Goal: Information Seeking & Learning: Learn about a topic

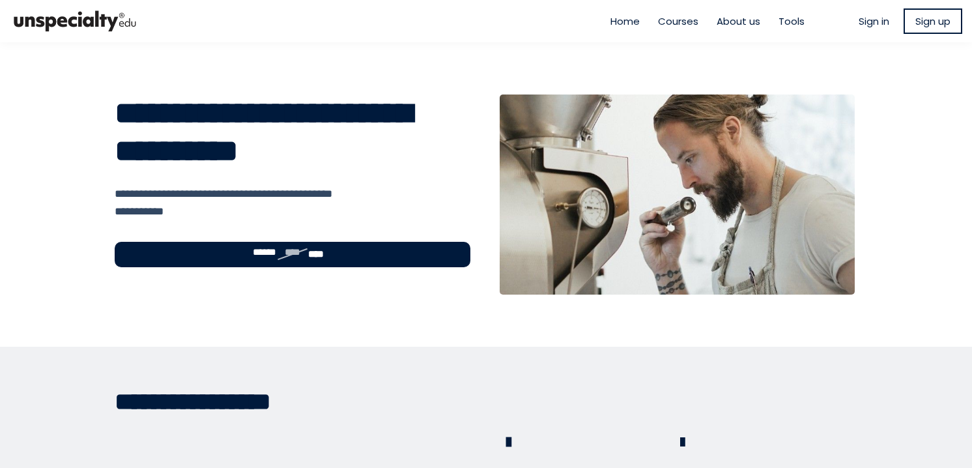
click at [877, 17] on span "Sign in" at bounding box center [874, 21] width 31 height 15
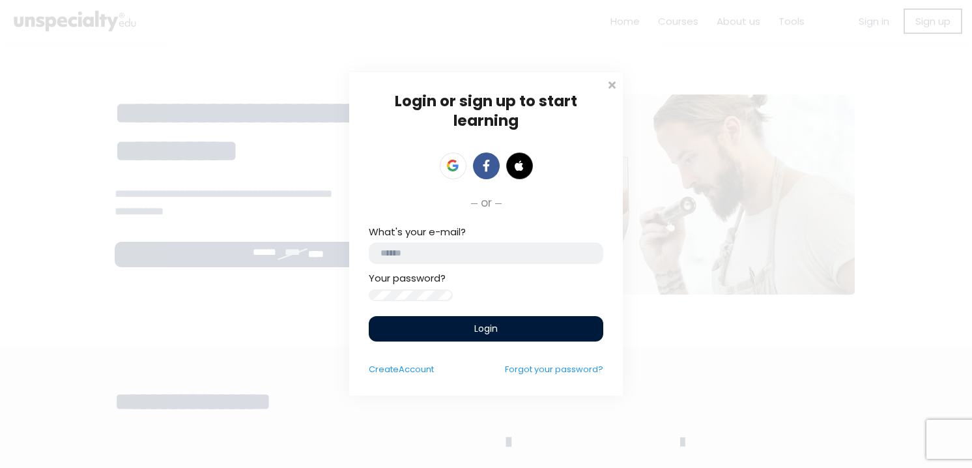
click at [437, 250] on input "email" at bounding box center [486, 253] width 235 height 22
paste input "**********"
type input "**********"
click at [439, 337] on div "Login" at bounding box center [486, 328] width 235 height 25
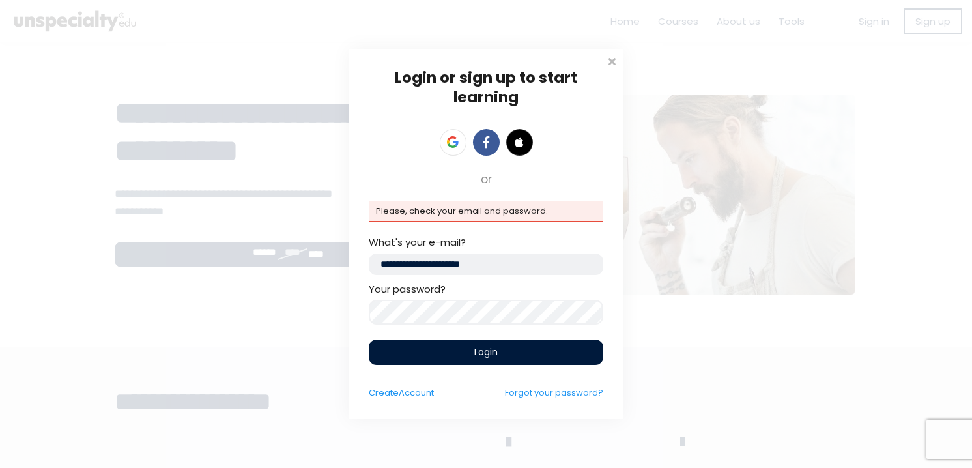
click at [374, 267] on input "**********" at bounding box center [486, 265] width 235 height 22
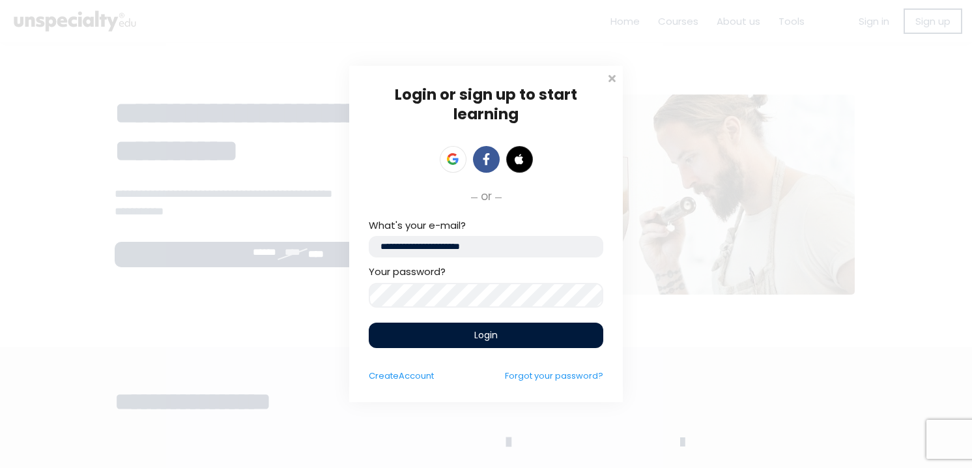
click at [447, 342] on div "Login" at bounding box center [486, 335] width 235 height 25
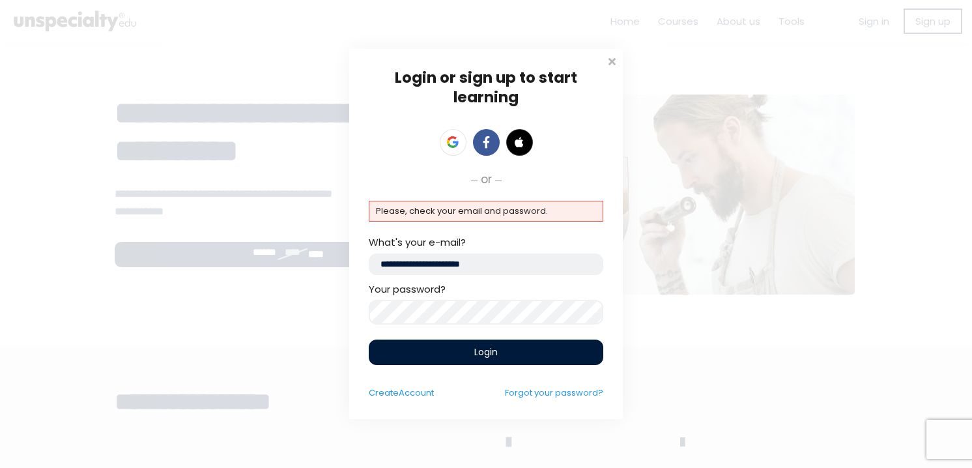
click at [374, 266] on input "**********" at bounding box center [486, 265] width 235 height 22
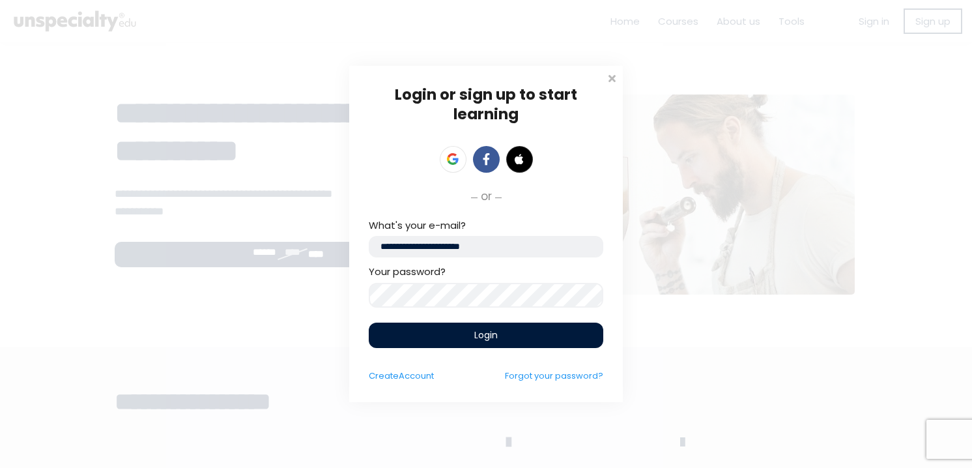
type input "**********"
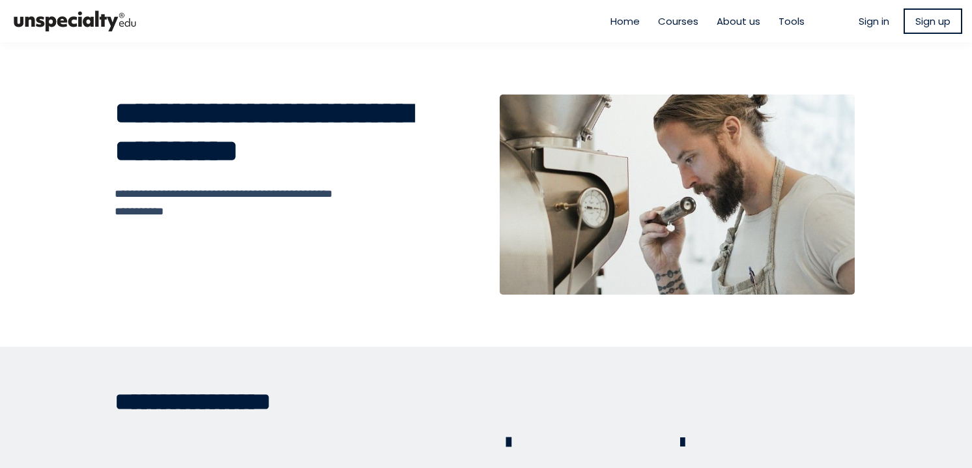
click at [923, 20] on span "Sign up" at bounding box center [933, 21] width 35 height 15
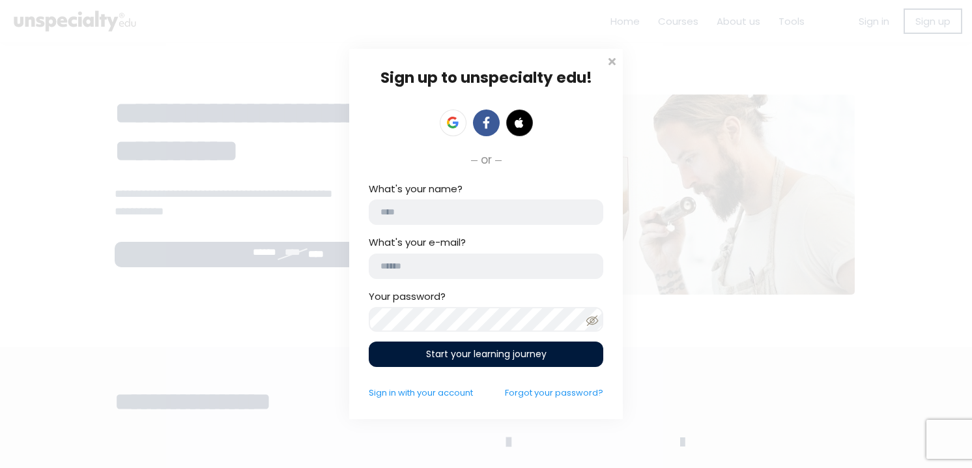
click at [970, 135] on div "Sign up to unspecialty edu! or click to upload avatar What's your name? What's …" at bounding box center [486, 234] width 972 height 468
click at [607, 61] on span at bounding box center [611, 59] width 13 height 13
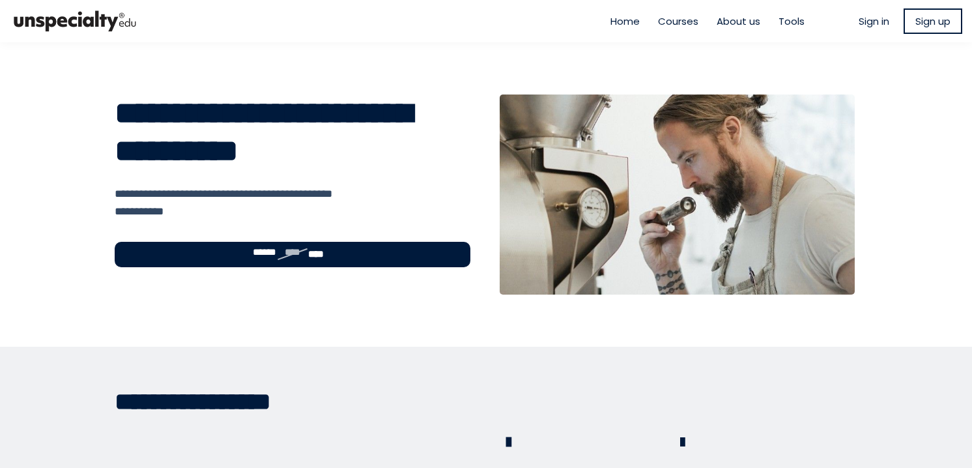
click at [863, 24] on span "Sign in" at bounding box center [874, 21] width 31 height 15
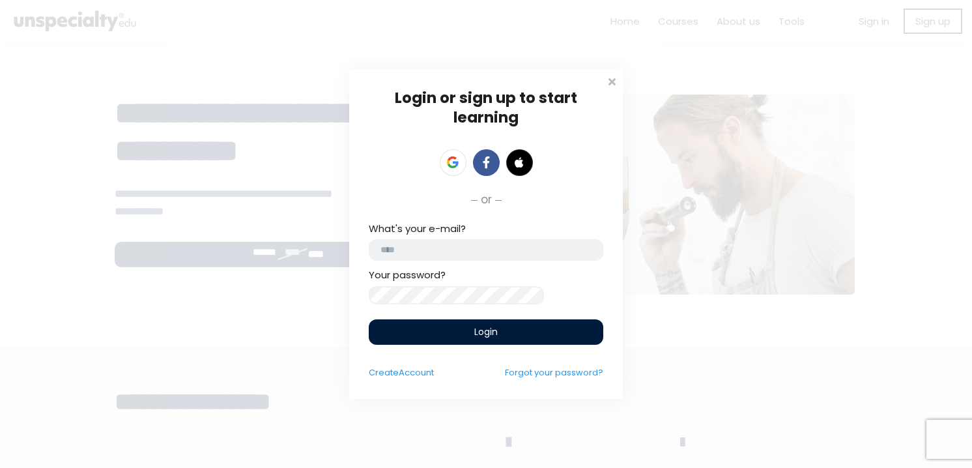
click at [493, 239] on input "email" at bounding box center [486, 250] width 235 height 22
type input "*"
click at [474, 243] on input "**********" at bounding box center [486, 250] width 235 height 22
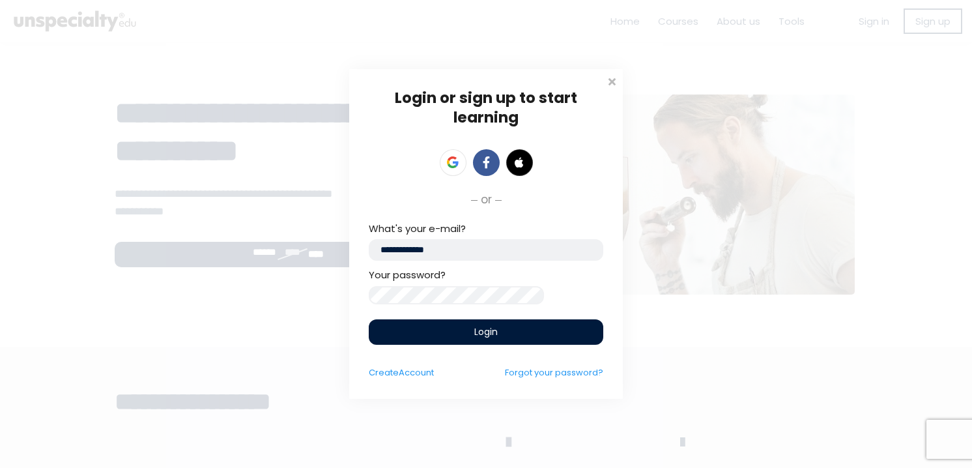
paste input "**********"
type input "**********"
click at [453, 333] on div "Login" at bounding box center [486, 331] width 235 height 25
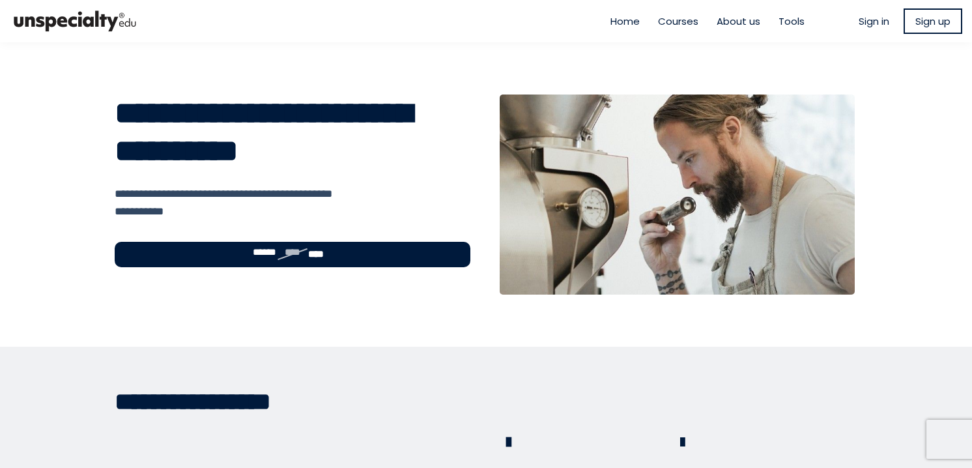
click at [866, 18] on span "Sign in" at bounding box center [874, 21] width 31 height 15
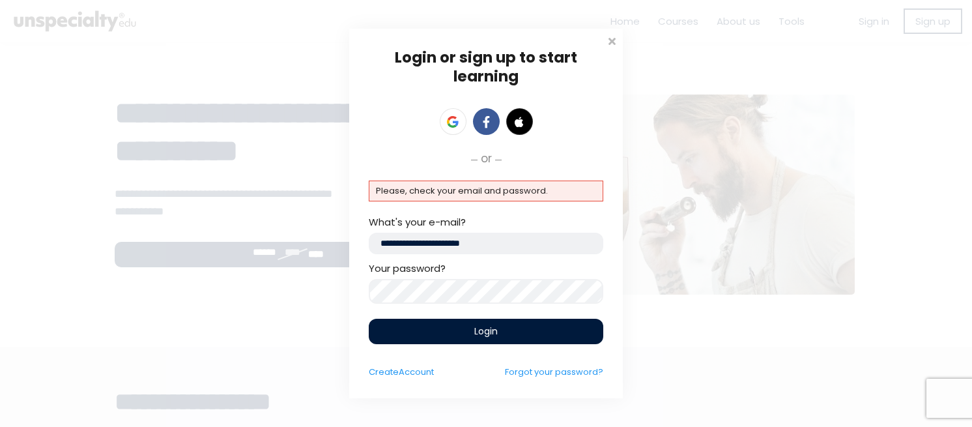
click at [498, 336] on div "Login" at bounding box center [486, 331] width 235 height 25
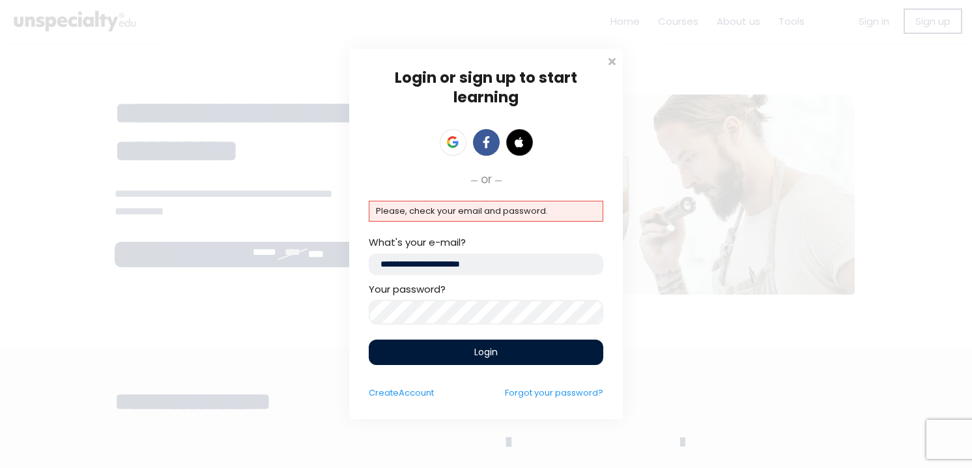
click at [109, 65] on div "Login or sign up to start learning Login to start learning Start learning" at bounding box center [486, 234] width 972 height 468
click at [604, 62] on div "Login or sign up to start learning Login to start learning Start learning" at bounding box center [486, 234] width 274 height 370
click at [608, 61] on span at bounding box center [611, 59] width 13 height 13
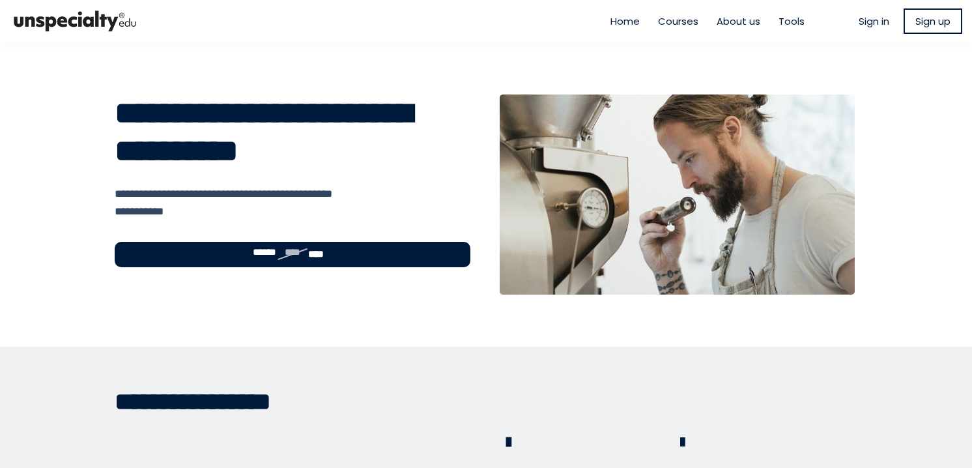
click at [67, 17] on img at bounding box center [75, 21] width 130 height 32
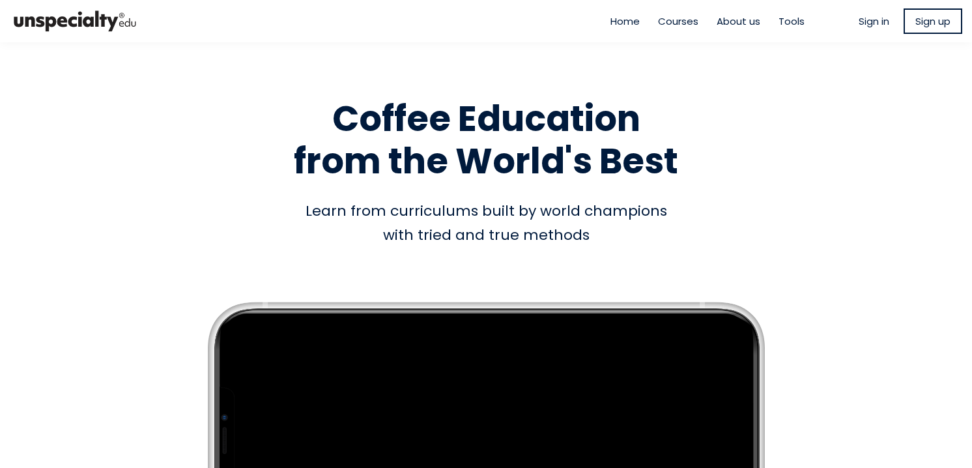
click at [871, 18] on span "Sign in" at bounding box center [874, 21] width 31 height 15
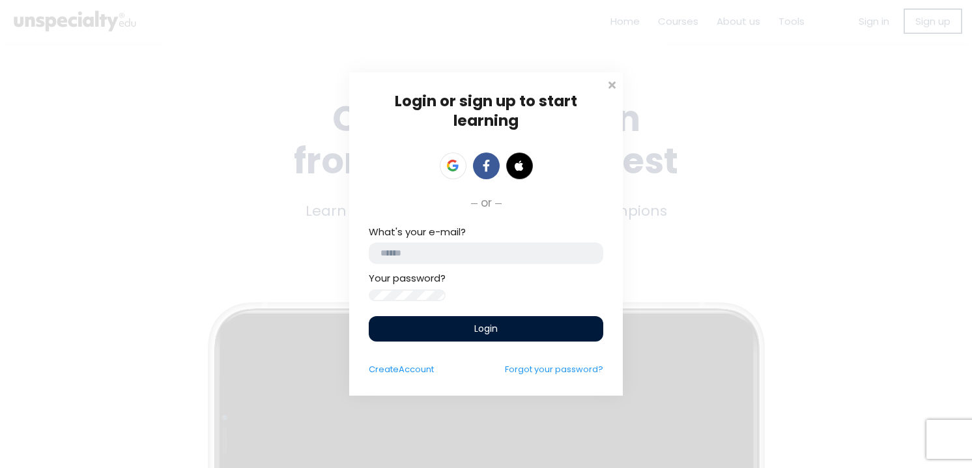
click at [403, 248] on input "email" at bounding box center [486, 253] width 235 height 22
paste input "**********"
click at [383, 250] on input "**********" at bounding box center [486, 253] width 235 height 22
type input "**********"
click at [451, 334] on div "Login" at bounding box center [486, 328] width 235 height 25
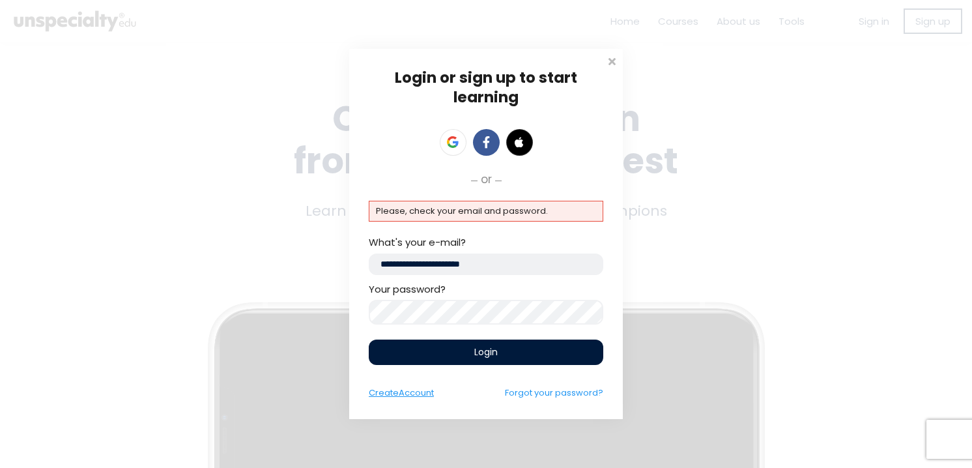
click at [409, 395] on span "Account" at bounding box center [416, 392] width 35 height 12
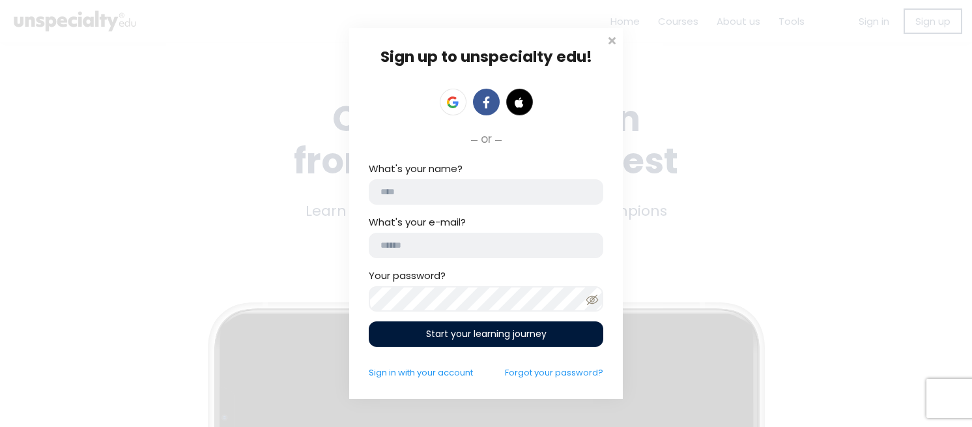
click at [516, 184] on input "What's your name?" at bounding box center [486, 191] width 235 height 25
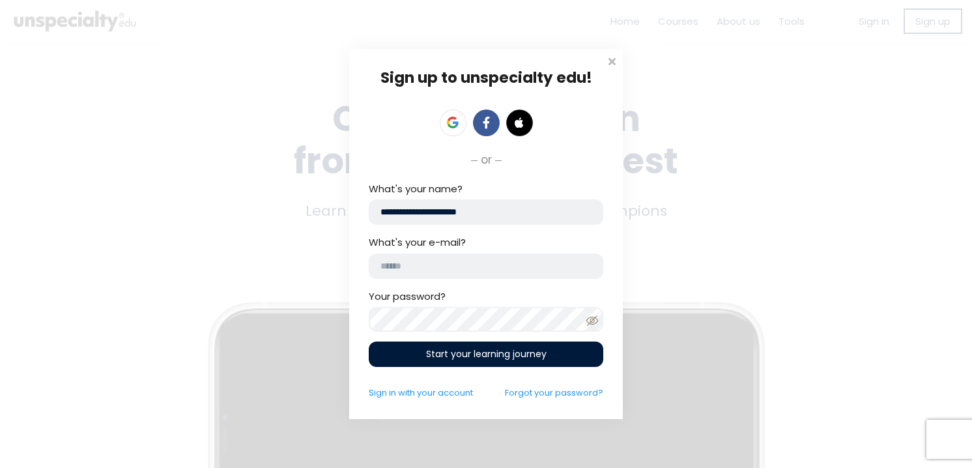
type input "**********"
click at [451, 256] on input "email" at bounding box center [486, 266] width 235 height 25
click at [435, 271] on input "**" at bounding box center [486, 266] width 235 height 25
paste input "**********"
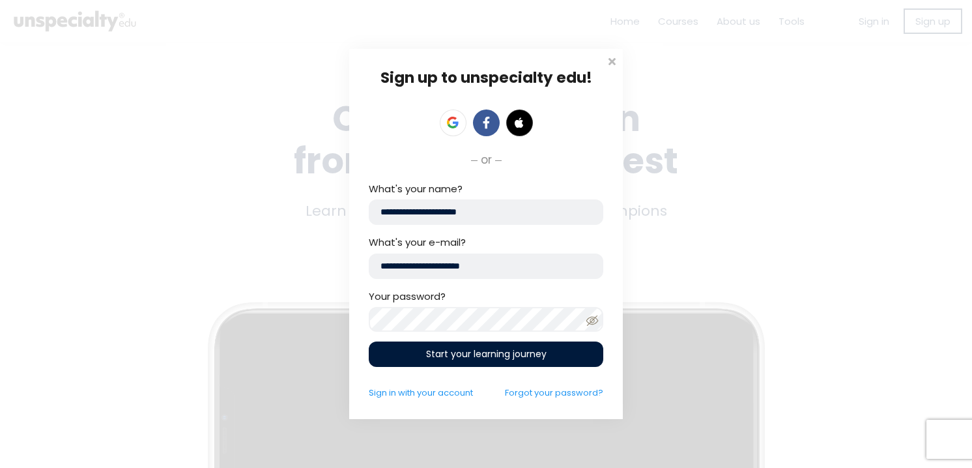
click at [385, 263] on input "**********" at bounding box center [486, 266] width 235 height 25
type input "**********"
click at [589, 324] on icon at bounding box center [592, 320] width 12 height 10
click at [532, 356] on span "Start your learning journey" at bounding box center [486, 354] width 121 height 14
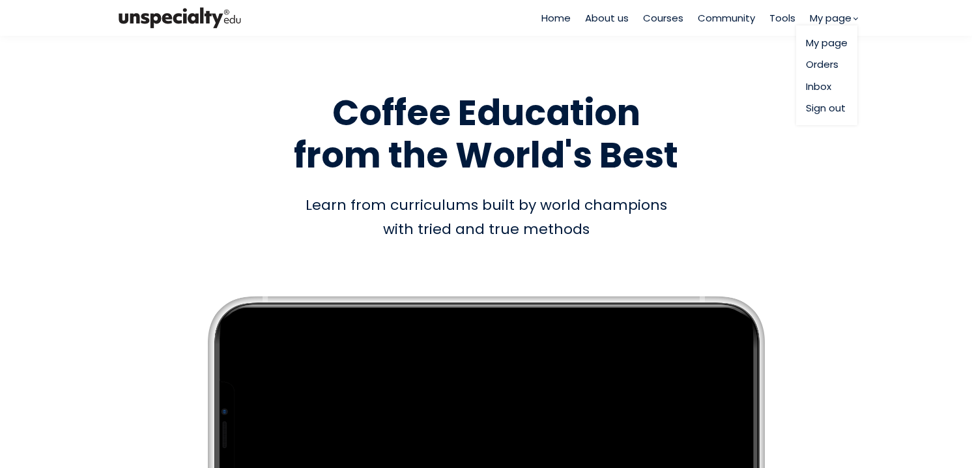
click at [829, 58] on link "Orders" at bounding box center [827, 64] width 42 height 15
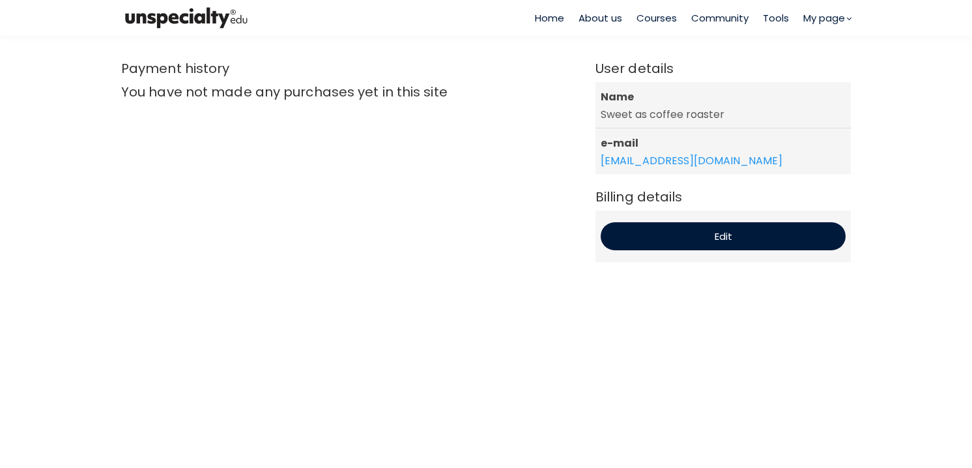
click at [154, 18] on img at bounding box center [186, 18] width 130 height 27
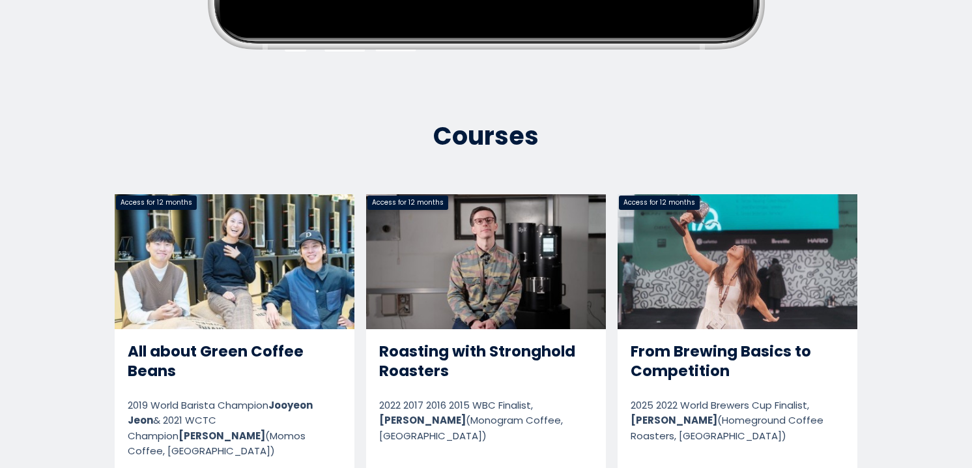
scroll to position [505, 0]
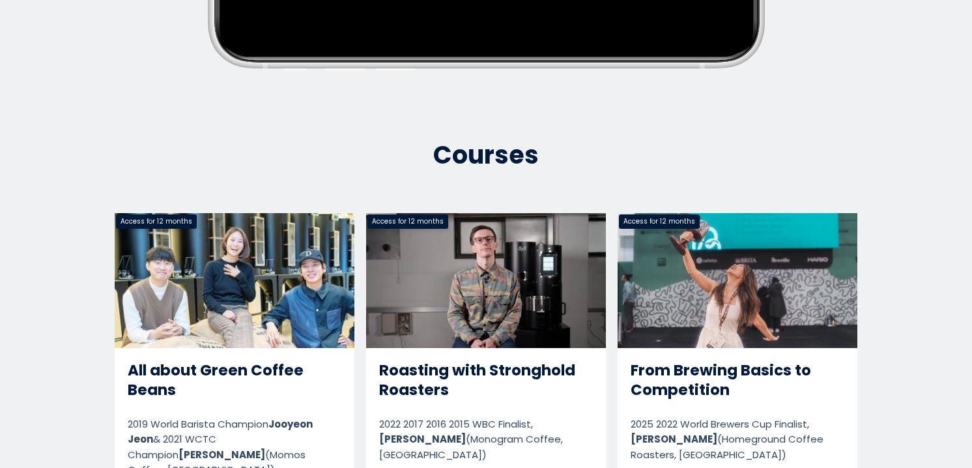
click at [667, 280] on link "From Brewing Basics to Competition" at bounding box center [738, 370] width 240 height 315
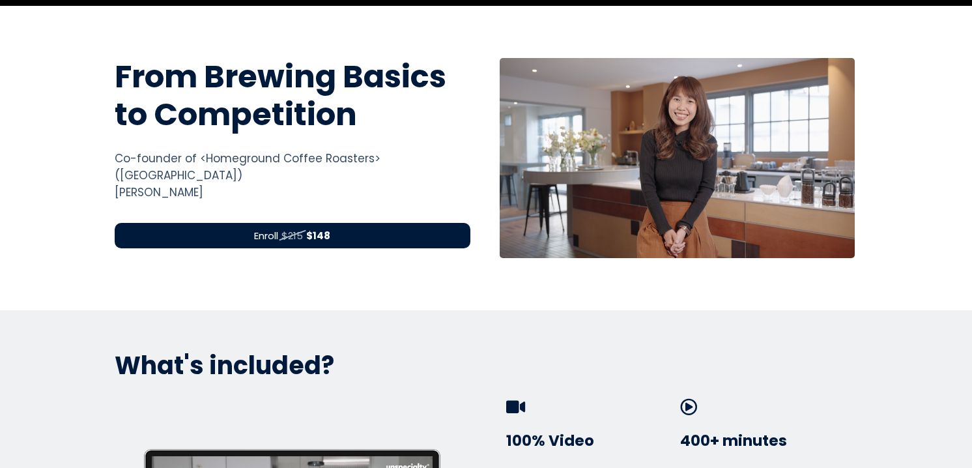
scroll to position [456, 0]
click at [409, 223] on div "Enroll $215 $148" at bounding box center [293, 235] width 356 height 25
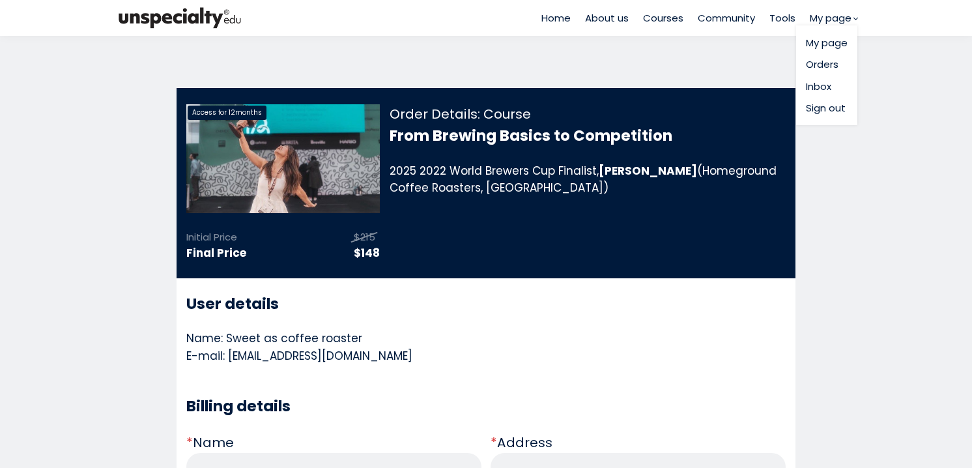
click at [830, 64] on link "Orders" at bounding box center [827, 64] width 42 height 15
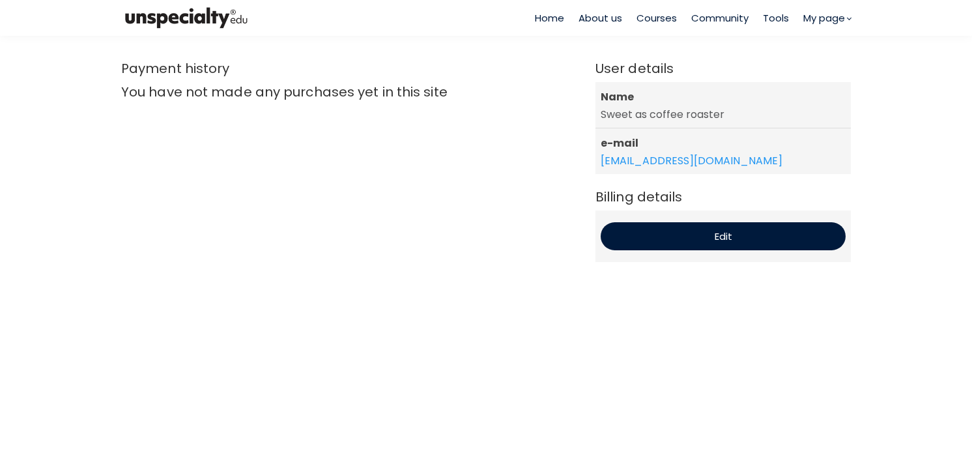
click at [648, 16] on span "Courses" at bounding box center [657, 17] width 40 height 15
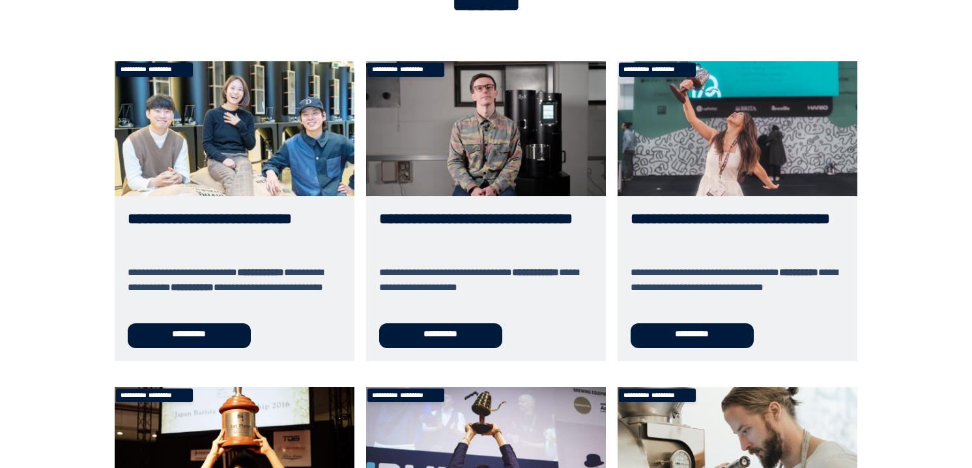
scroll to position [130, 0]
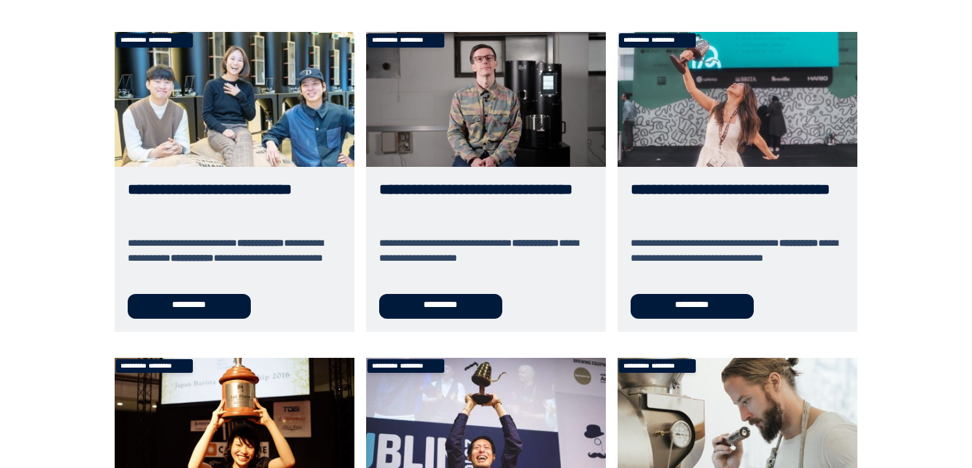
click at [714, 293] on link "**********" at bounding box center [738, 181] width 240 height 299
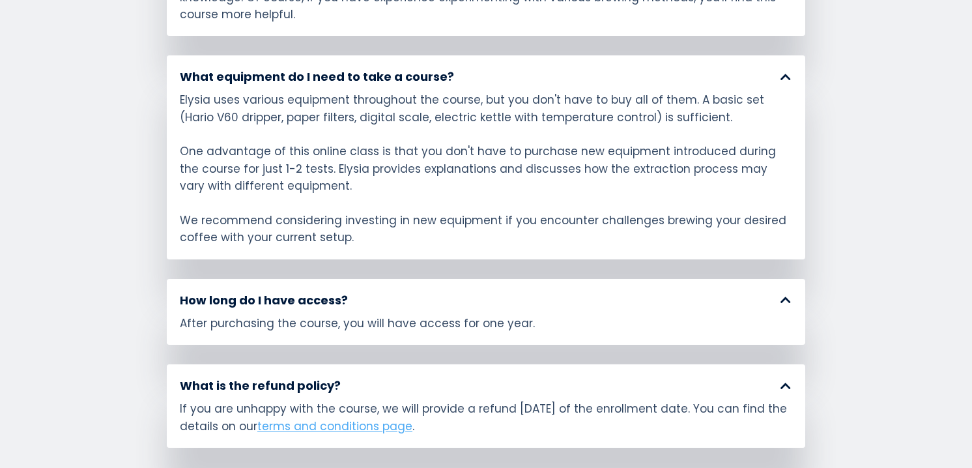
scroll to position [5986, 0]
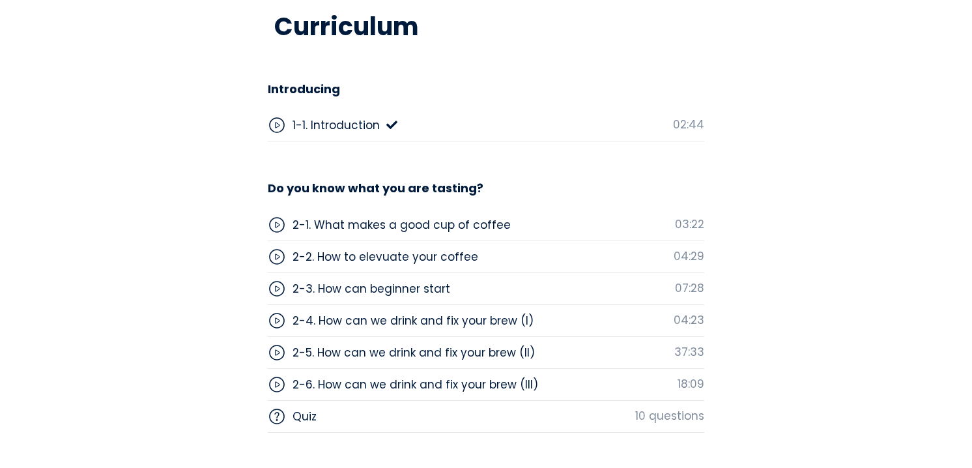
scroll to position [3259, 0]
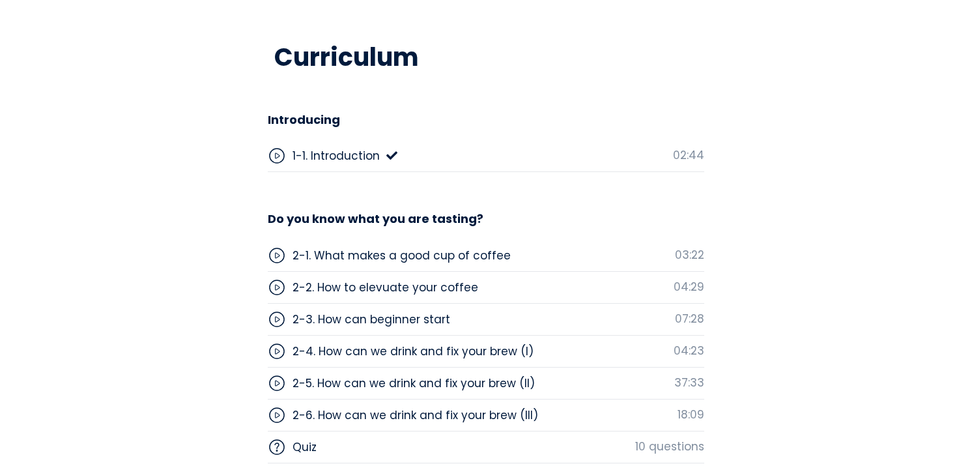
click at [364, 251] on div "2-1. What makes a good cup of coffee" at bounding box center [402, 255] width 218 height 17
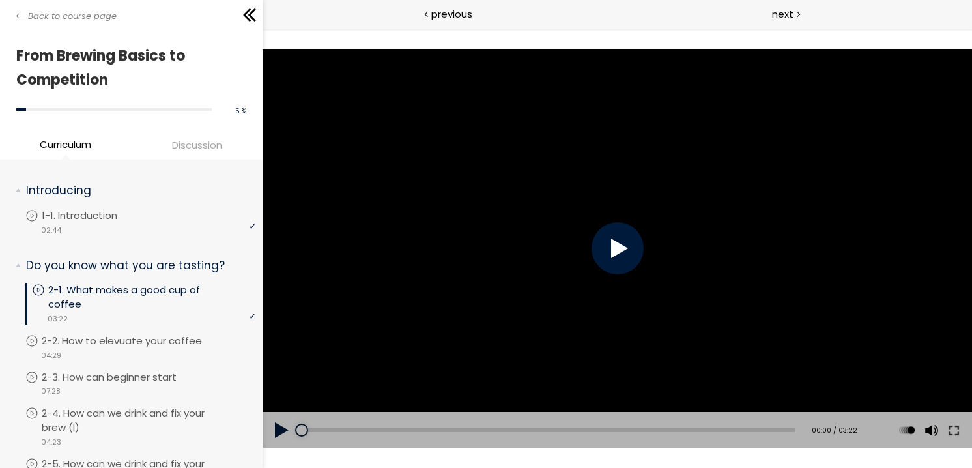
click at [598, 241] on div at bounding box center [617, 248] width 52 height 52
click at [635, 466] on div "Click for sound @keyframes VOLUME_SMALL_WAVE_FLASH { 0% { opacity: 0; } 33% { o…" at bounding box center [617, 248] width 710 height 439
click at [959, 426] on button at bounding box center [953, 430] width 23 height 36
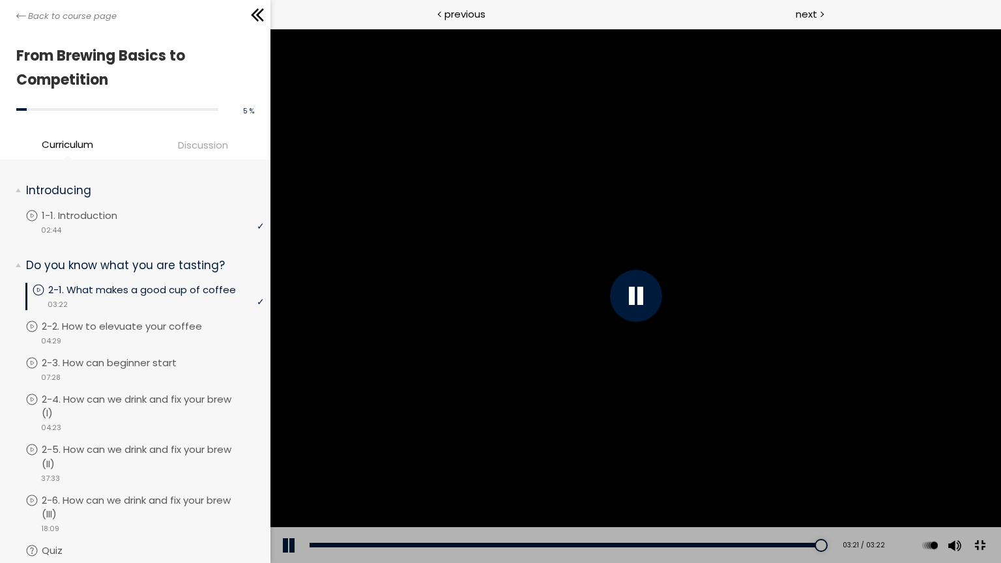
click at [994, 561] on button at bounding box center [979, 545] width 29 height 29
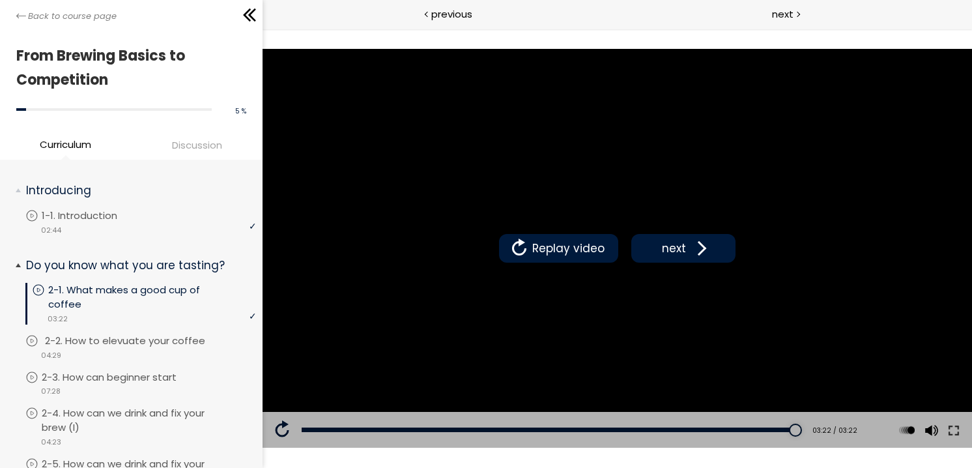
click at [119, 338] on p "2-2. How to elevuate your coffee" at bounding box center [138, 341] width 186 height 14
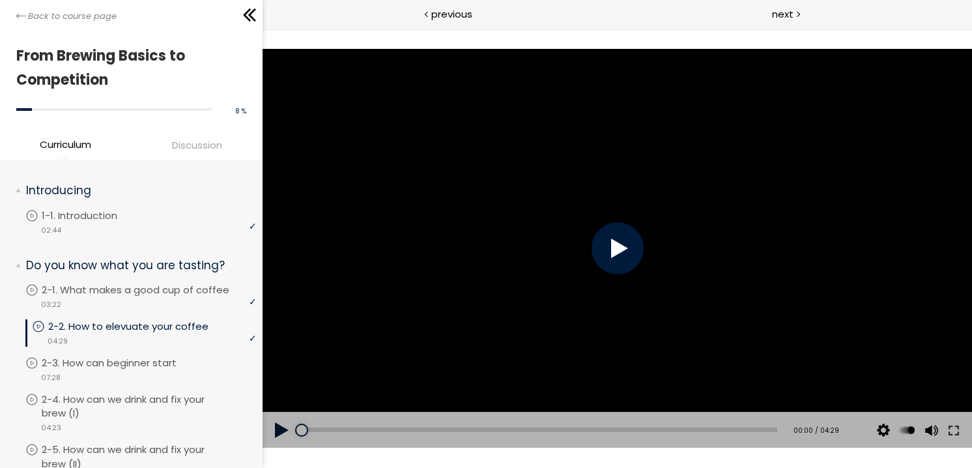
click at [274, 431] on button at bounding box center [281, 430] width 39 height 36
click at [959, 423] on button at bounding box center [953, 430] width 23 height 36
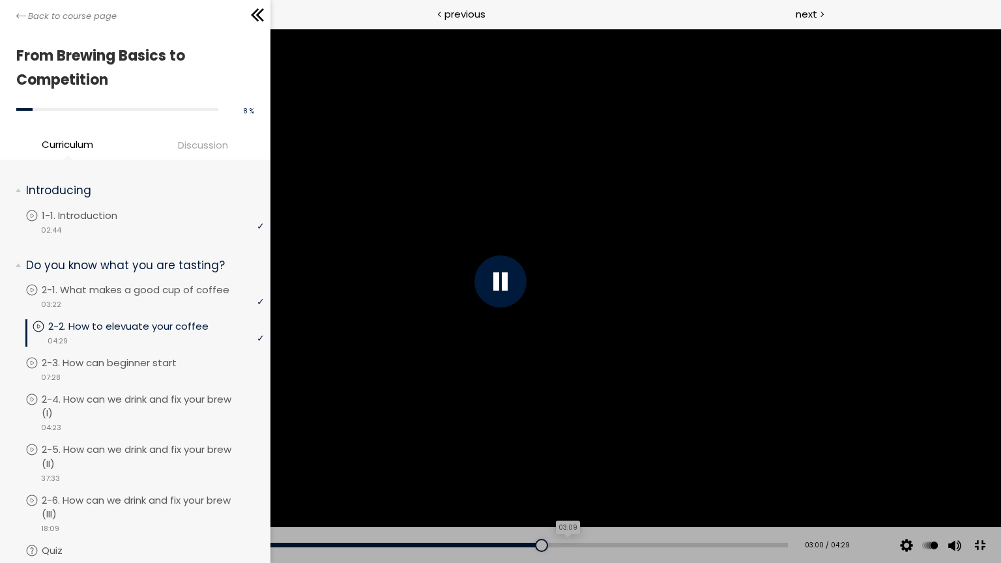
click at [569, 547] on div "03:09" at bounding box center [413, 545] width 749 height 5
click at [597, 549] on div "Add chapter 03:19" at bounding box center [413, 545] width 749 height 36
click at [602, 541] on div "Add chapter 03:21" at bounding box center [413, 545] width 749 height 36
click at [628, 547] on div "03:30" at bounding box center [413, 545] width 749 height 5
click at [670, 547] on div "03:45" at bounding box center [413, 545] width 749 height 5
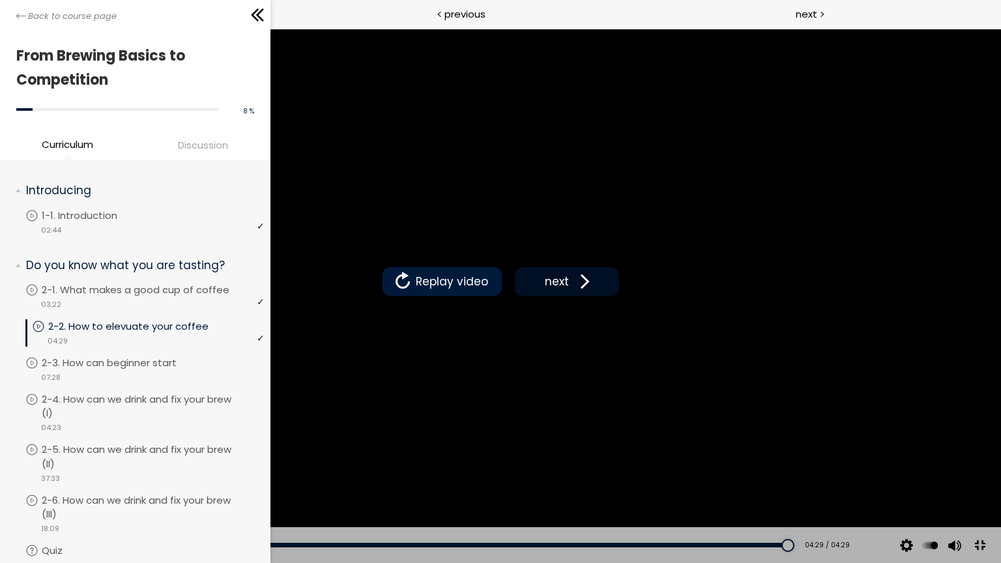
click at [553, 286] on span "next" at bounding box center [557, 281] width 31 height 17
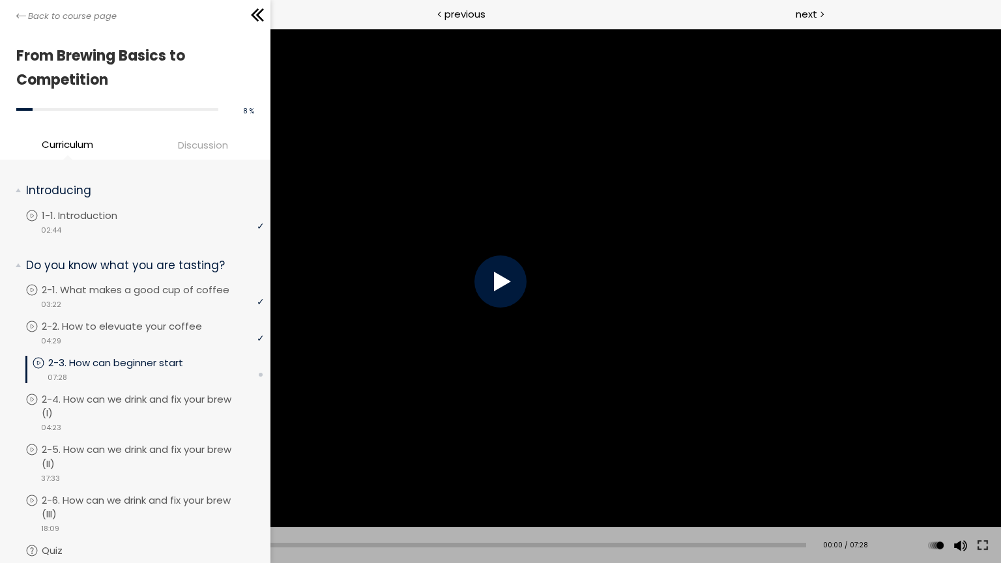
click at [499, 289] on div at bounding box center [500, 281] width 52 height 52
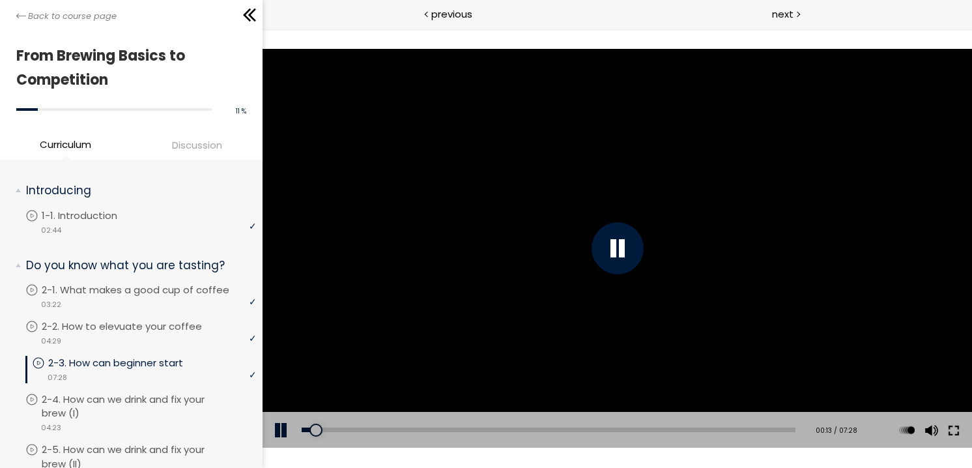
click at [948, 431] on button at bounding box center [953, 430] width 23 height 36
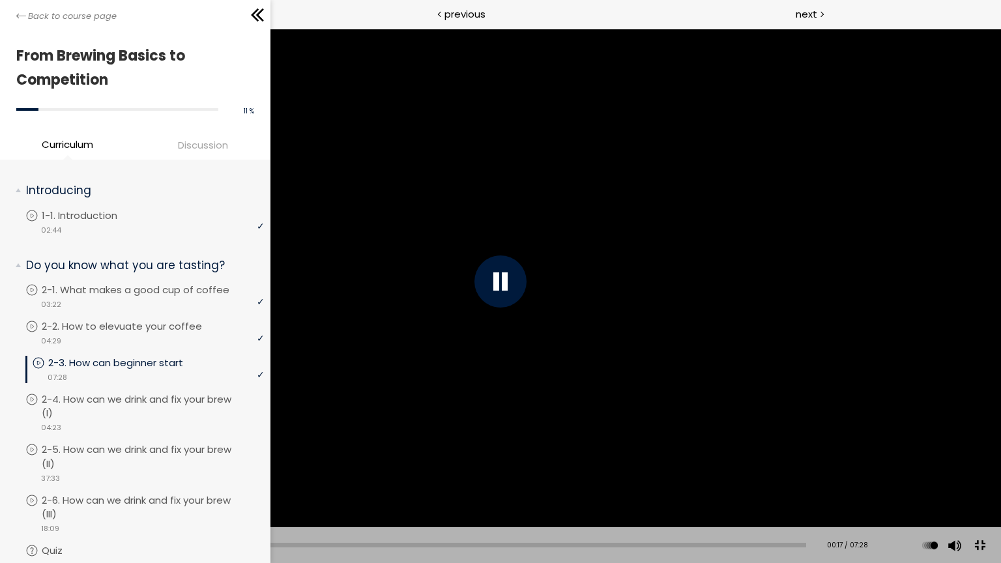
click at [272, 193] on div at bounding box center [500, 281] width 1001 height 563
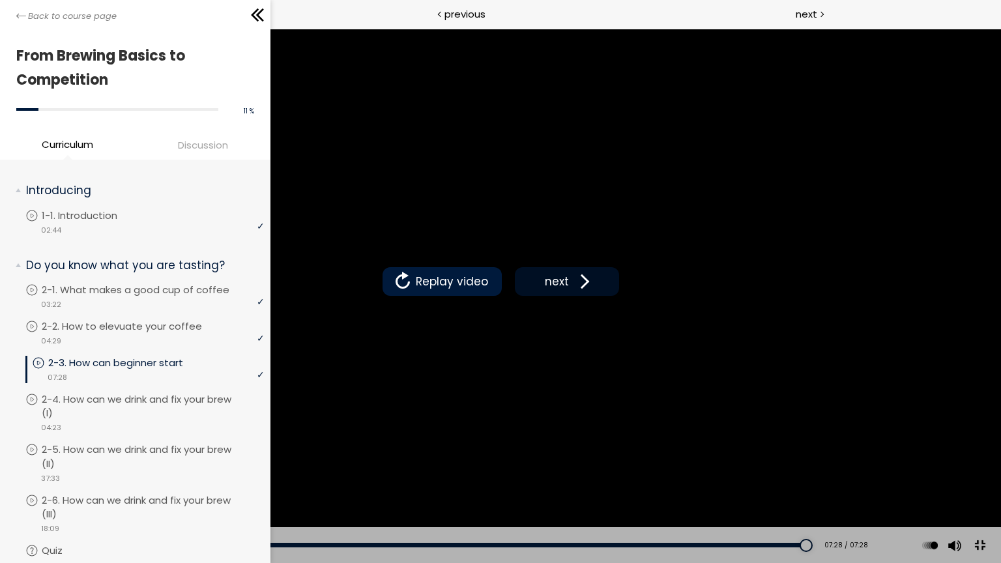
click at [572, 289] on span at bounding box center [582, 282] width 20 height 20
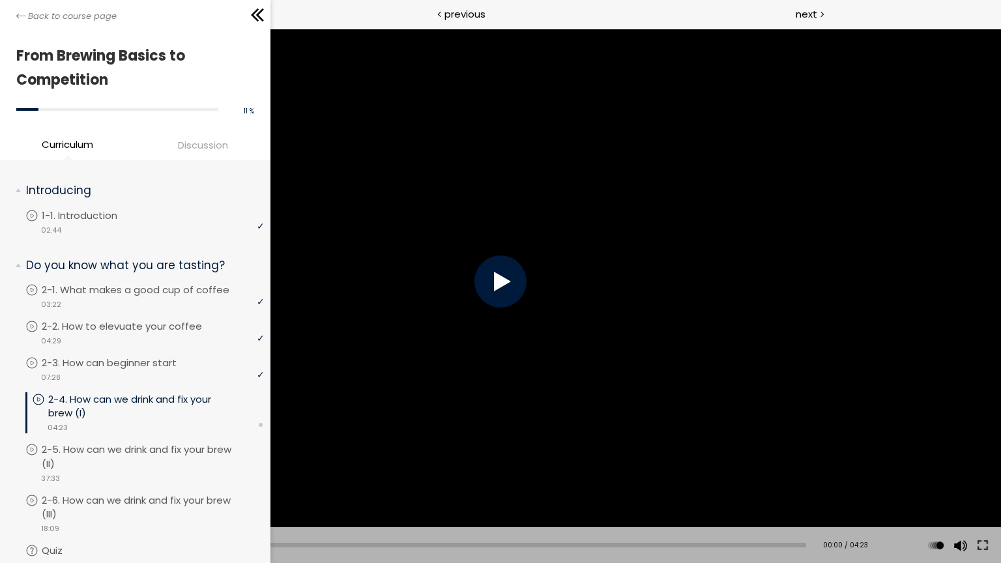
click at [504, 287] on div at bounding box center [500, 281] width 52 height 52
click at [96, 546] on div "00:19" at bounding box center [422, 545] width 767 height 5
click at [154, 545] on div "00:39" at bounding box center [422, 545] width 767 height 5
click at [239, 553] on div "Add chapter 01:04" at bounding box center [422, 545] width 767 height 36
click at [376, 543] on div "01:55" at bounding box center [422, 545] width 767 height 5
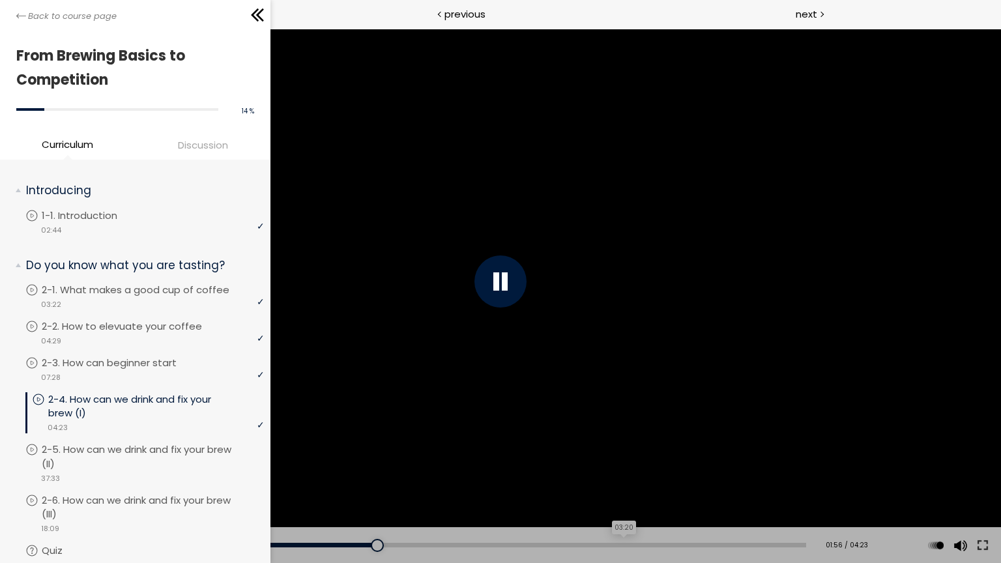
click at [626, 546] on div "03:20" at bounding box center [422, 545] width 767 height 5
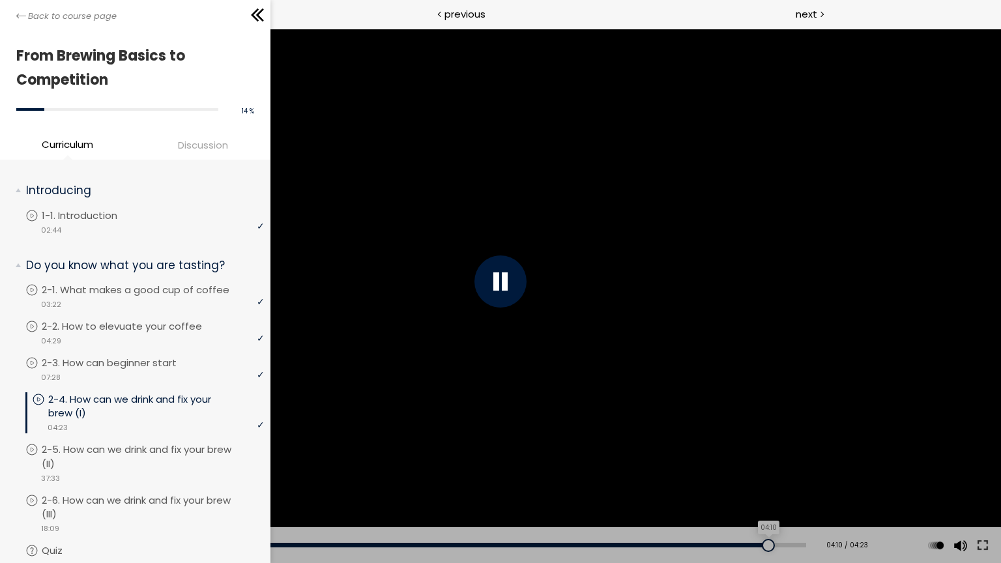
click at [773, 545] on div "04:10" at bounding box center [422, 545] width 767 height 5
click at [802, 544] on div "04:20" at bounding box center [422, 545] width 767 height 5
click at [593, 315] on div at bounding box center [500, 281] width 1001 height 563
click at [584, 347] on div at bounding box center [500, 281] width 1001 height 563
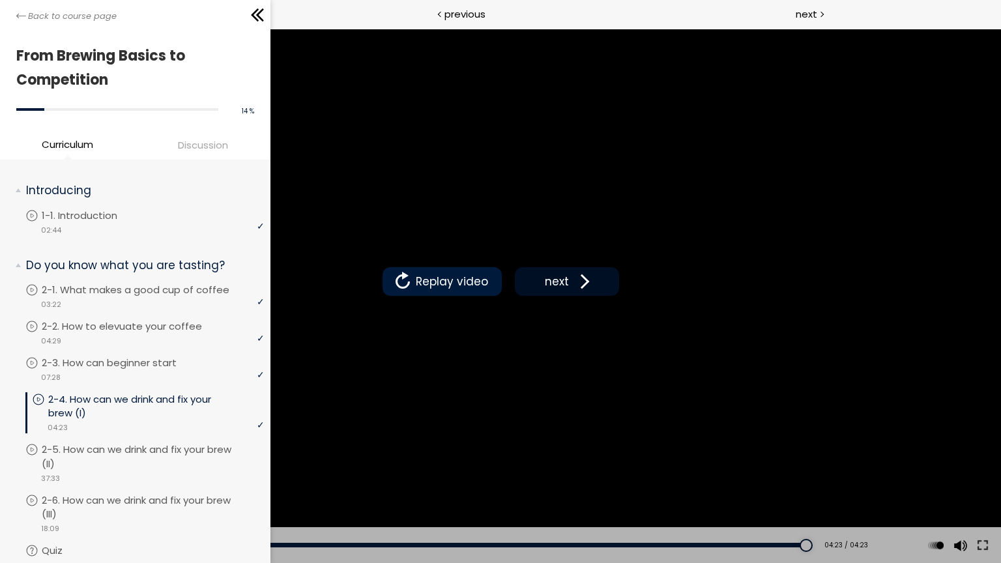
click at [577, 289] on span at bounding box center [582, 282] width 20 height 20
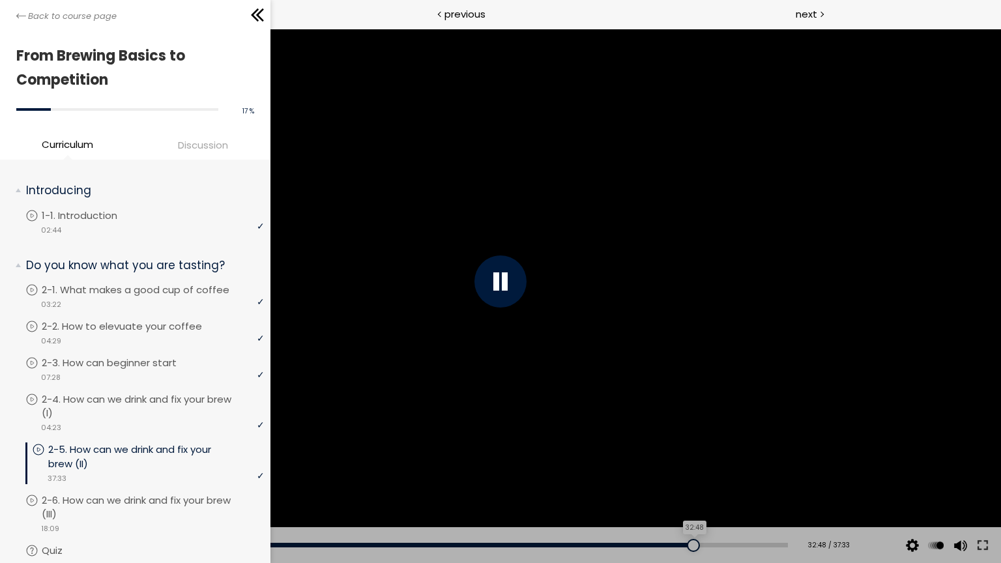
click at [697, 545] on div "32:48" at bounding box center [413, 545] width 749 height 5
click at [754, 543] on div "35:40" at bounding box center [413, 545] width 749 height 5
click at [649, 312] on div at bounding box center [500, 281] width 1001 height 563
click at [978, 539] on button at bounding box center [982, 545] width 23 height 36
click at [985, 543] on button at bounding box center [979, 545] width 29 height 29
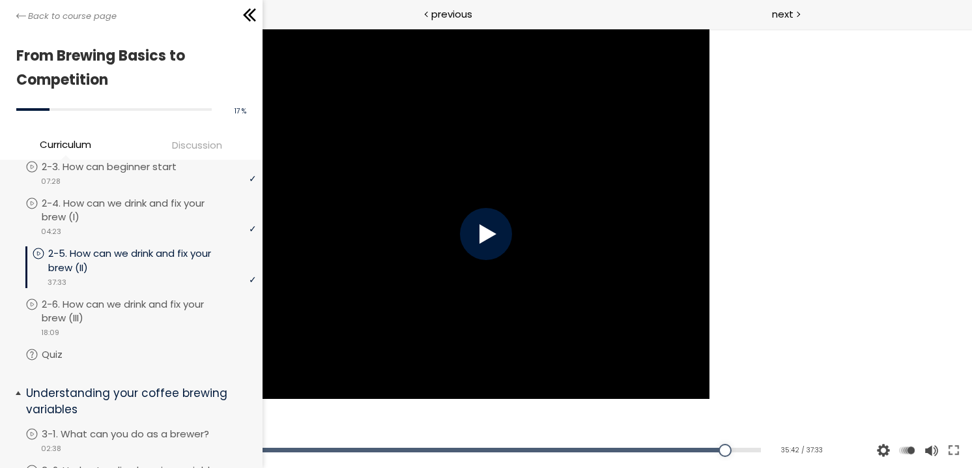
scroll to position [261, 0]
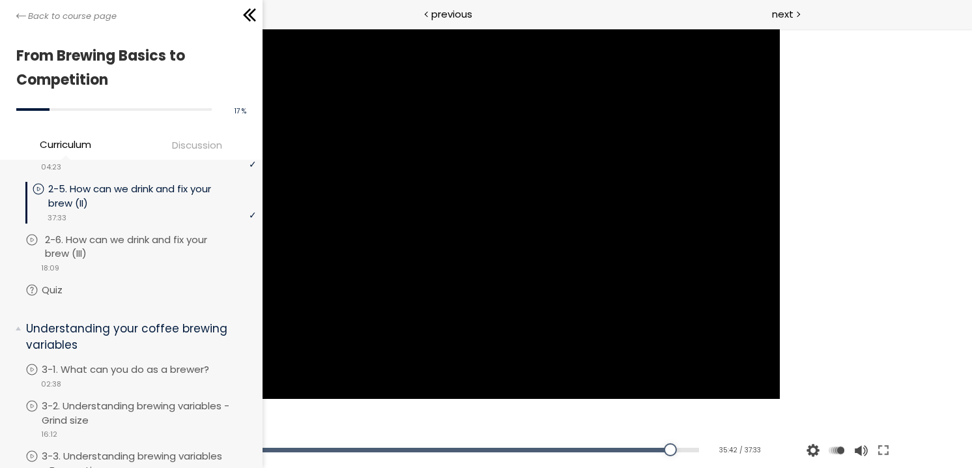
click at [148, 254] on p "2-6. How can we drink and fix your brew (III)" at bounding box center [152, 247] width 214 height 29
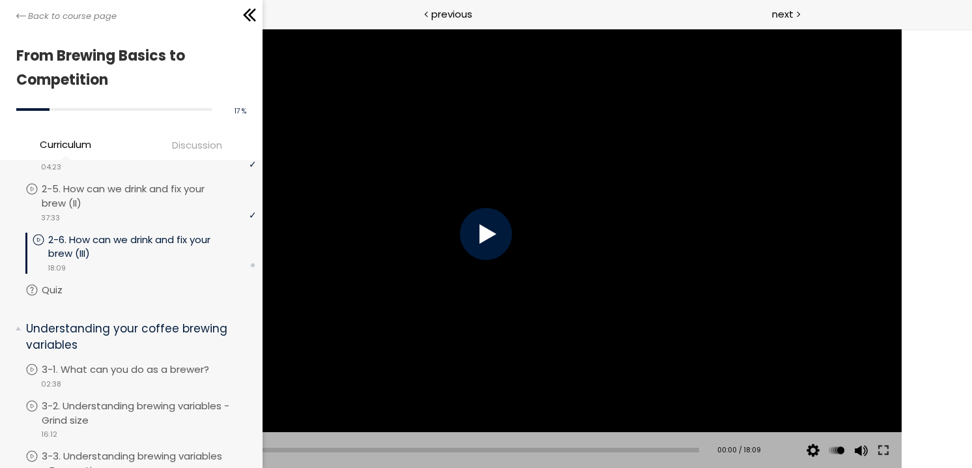
click at [460, 214] on div at bounding box center [486, 234] width 52 height 52
click at [460, 216] on div at bounding box center [486, 234] width 52 height 52
